Goal: Information Seeking & Learning: Learn about a topic

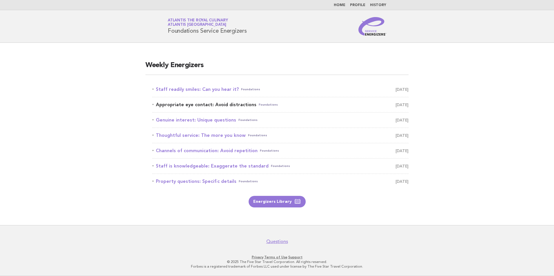
click at [396, 103] on span "September 22" at bounding box center [402, 105] width 13 height 8
click at [194, 103] on link "Appropriate eye contact: Avoid distractions Foundations September 22" at bounding box center [280, 105] width 256 height 8
click at [196, 104] on link "Appropriate eye contact: Avoid distractions Foundations September 22" at bounding box center [280, 105] width 256 height 8
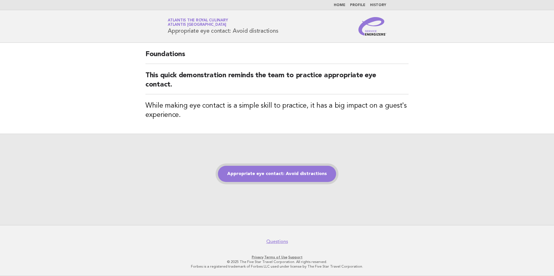
click at [247, 175] on link "Appropriate eye contact: Avoid distractions" at bounding box center [277, 174] width 118 height 16
click at [265, 171] on link "Appropriate eye contact: Avoid distractions" at bounding box center [277, 174] width 118 height 16
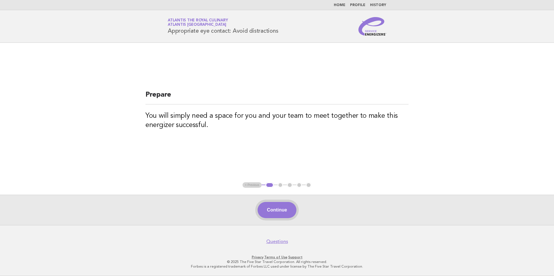
click at [279, 215] on button "Continue" at bounding box center [277, 210] width 39 height 16
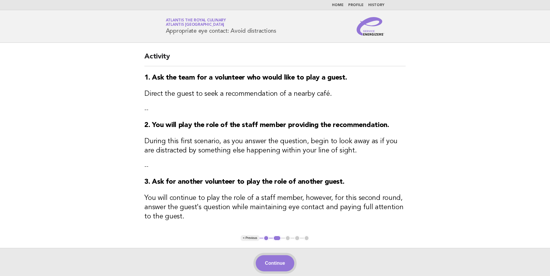
click at [273, 265] on button "Continue" at bounding box center [275, 264] width 39 height 16
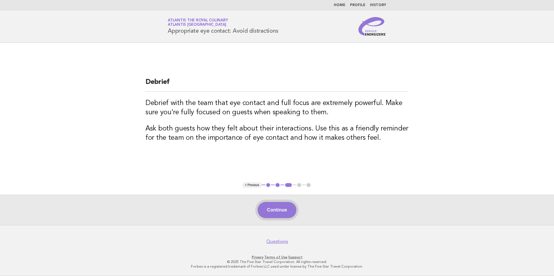
click at [292, 213] on button "Continue" at bounding box center [277, 210] width 39 height 16
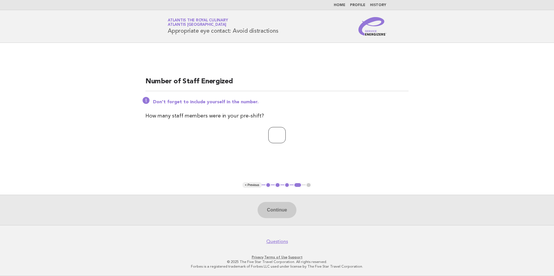
click at [275, 138] on input "number" at bounding box center [276, 135] width 17 height 16
click at [270, 205] on div "Continue" at bounding box center [277, 210] width 554 height 30
click at [271, 209] on div "Continue" at bounding box center [277, 210] width 554 height 30
click at [272, 212] on div "Continue" at bounding box center [277, 210] width 554 height 30
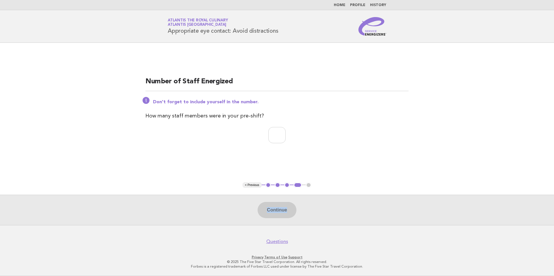
drag, startPoint x: 272, startPoint y: 212, endPoint x: 311, endPoint y: 205, distance: 40.3
click at [311, 205] on div "Continue" at bounding box center [277, 210] width 554 height 30
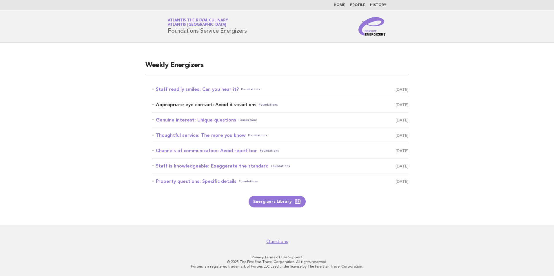
click at [192, 105] on link "Appropriate eye contact: Avoid distractions Foundations September 22" at bounding box center [280, 105] width 256 height 8
click at [191, 105] on link "Appropriate eye contact: Avoid distractions Foundations September 22" at bounding box center [280, 105] width 256 height 8
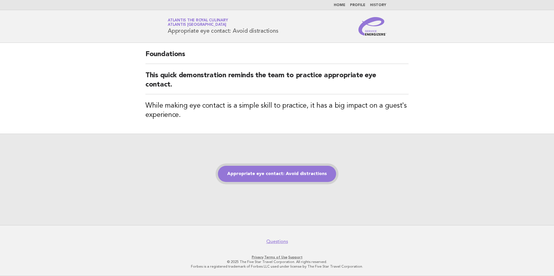
click at [232, 176] on link "Appropriate eye contact: Avoid distractions" at bounding box center [277, 174] width 118 height 16
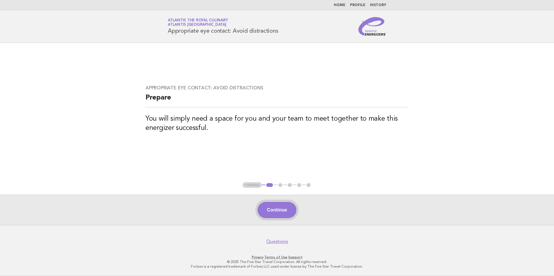
click at [289, 213] on button "Continue" at bounding box center [277, 210] width 39 height 16
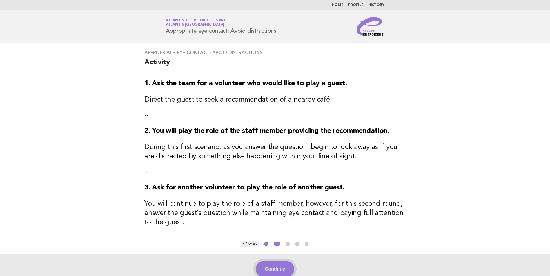
click at [279, 270] on button "Continue" at bounding box center [275, 269] width 39 height 16
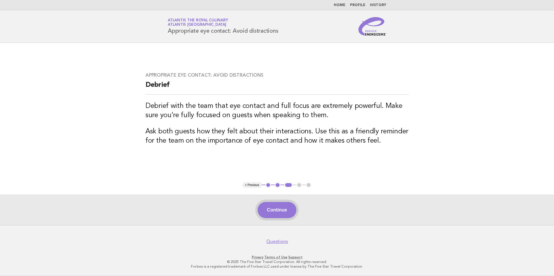
click at [268, 208] on button "Continue" at bounding box center [277, 210] width 39 height 16
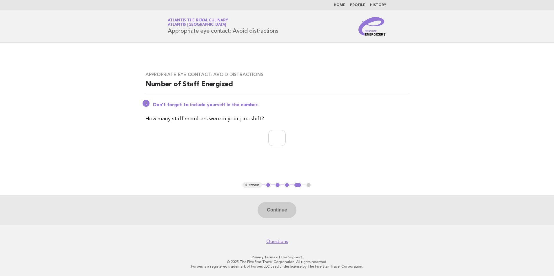
click at [280, 214] on div "Continue" at bounding box center [277, 210] width 554 height 30
